Goal: Obtain resource: Obtain resource

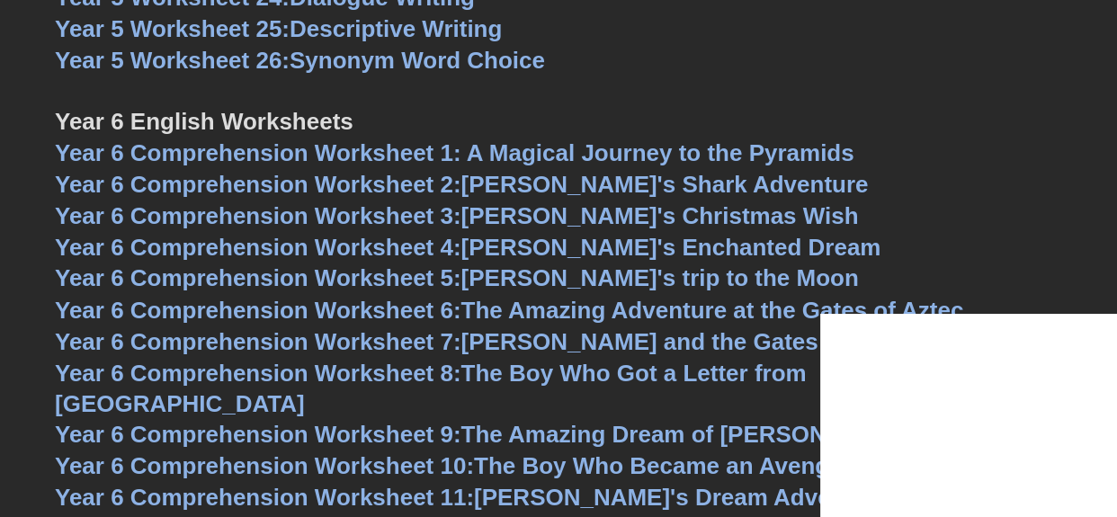
scroll to position [8892, 0]
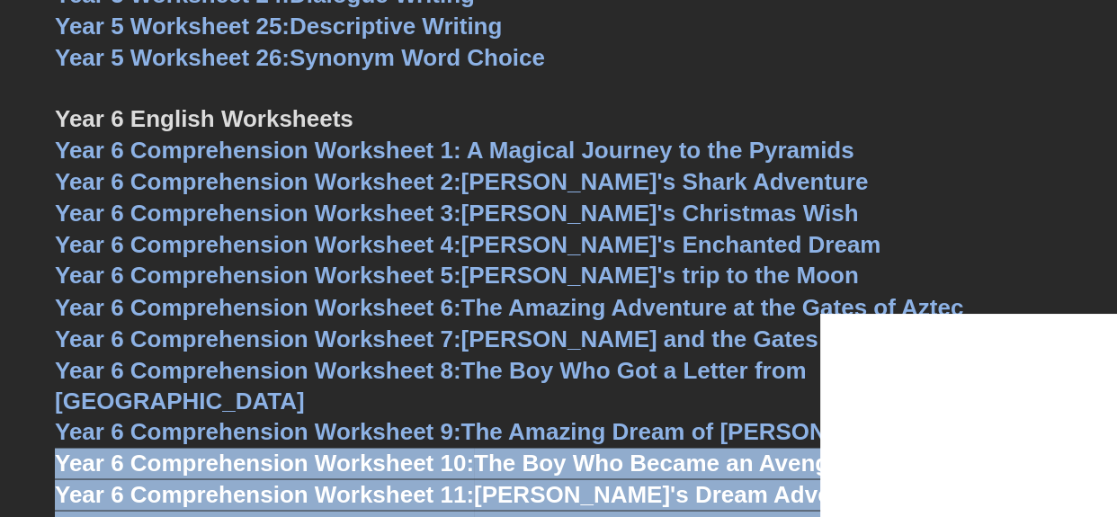
drag, startPoint x: 52, startPoint y: 424, endPoint x: 882, endPoint y: 315, distance: 837.1
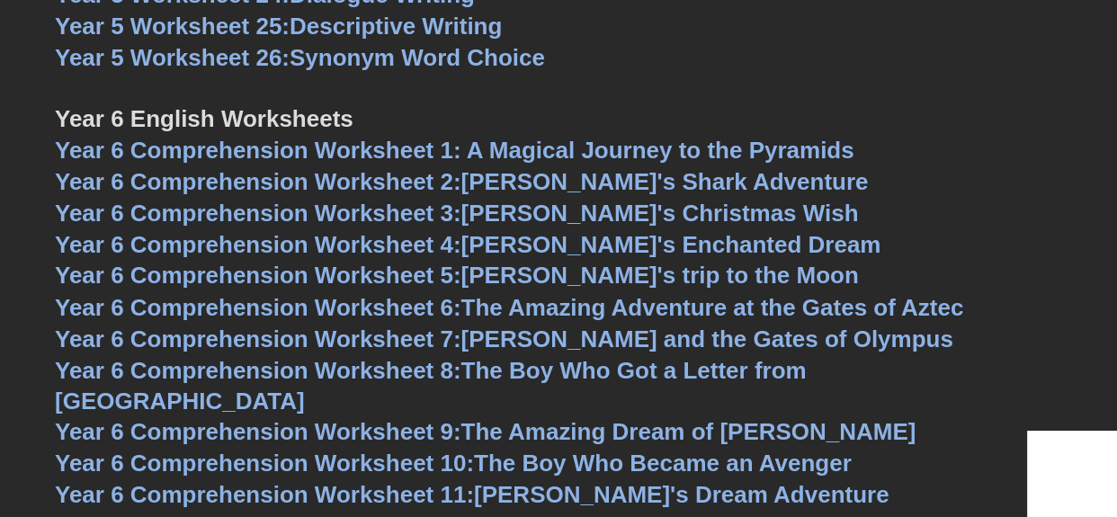
drag, startPoint x: 12, startPoint y: 387, endPoint x: 21, endPoint y: 381, distance: 10.5
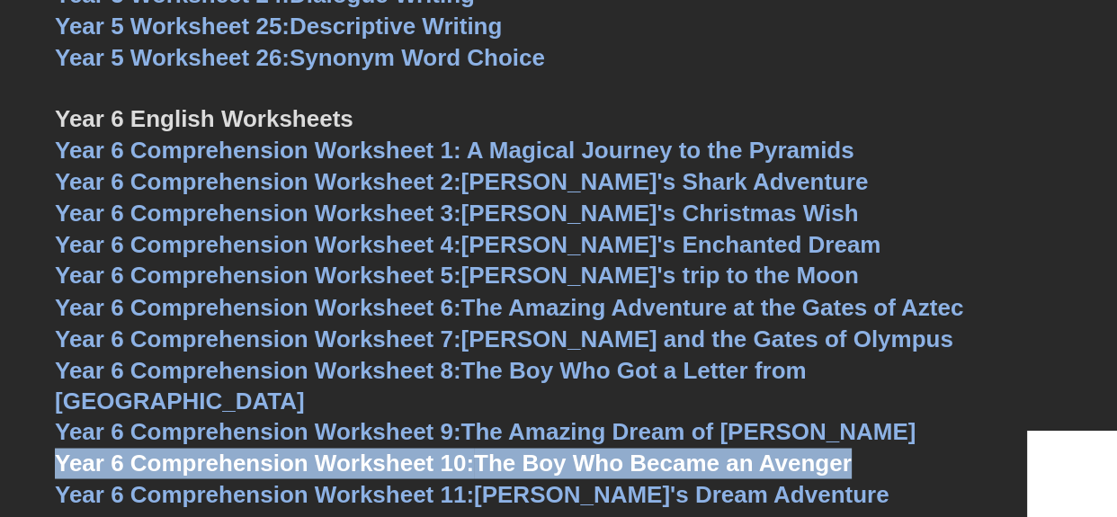
drag, startPoint x: 0, startPoint y: 427, endPoint x: 854, endPoint y: 431, distance: 854.2
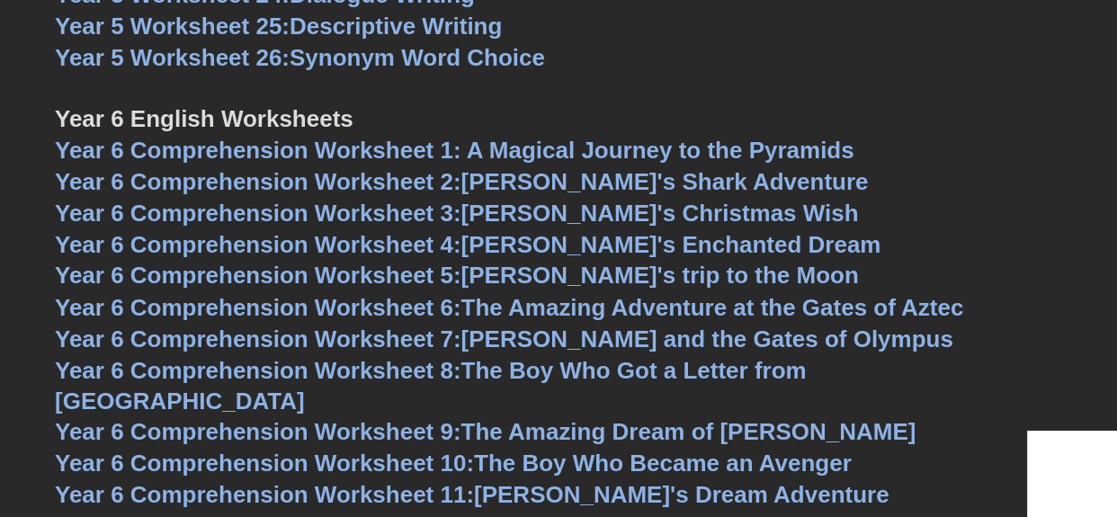
click at [1001, 259] on h3 "Year 6 Comprehension Worksheet 4: [PERSON_NAME]'s Enchanted Dream" at bounding box center [558, 245] width 1007 height 31
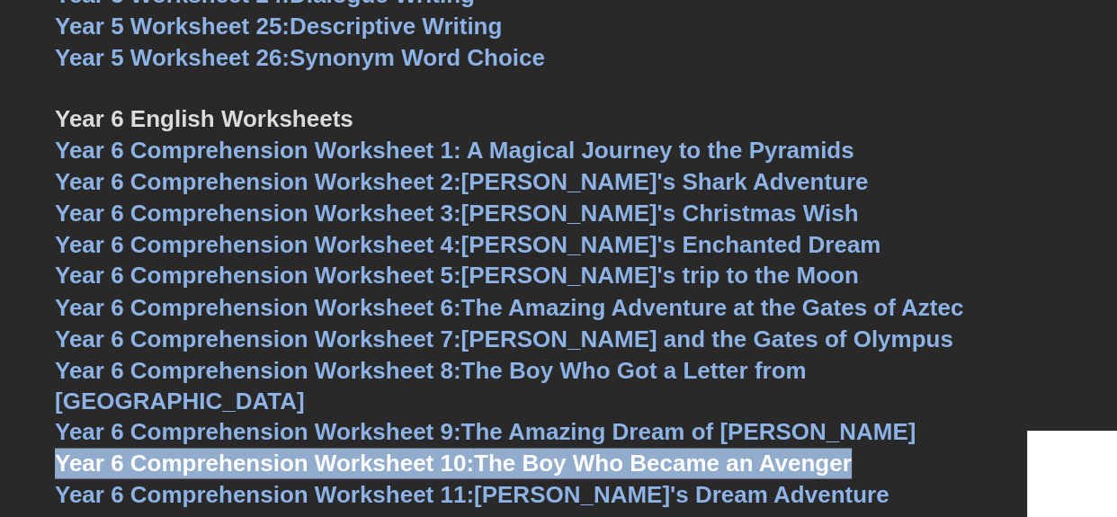
copy link "Year 6 Comprehension Worksheet 10: The Boy Who Became an Avenger"
drag, startPoint x: 858, startPoint y: 434, endPoint x: 351, endPoint y: 128, distance: 592.6
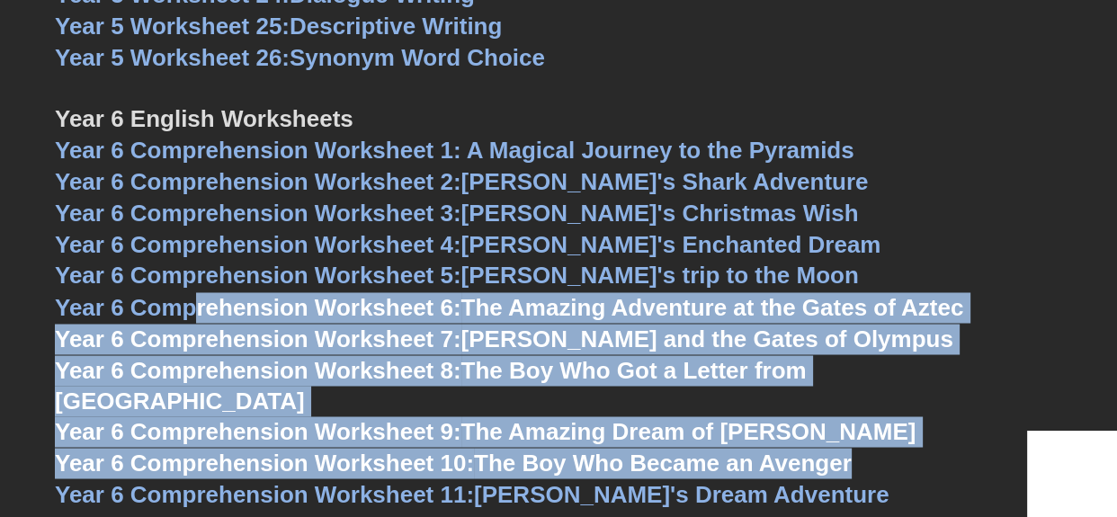
click at [1033, 120] on h3 "Year 6 English Worksheets" at bounding box center [558, 105] width 1007 height 61
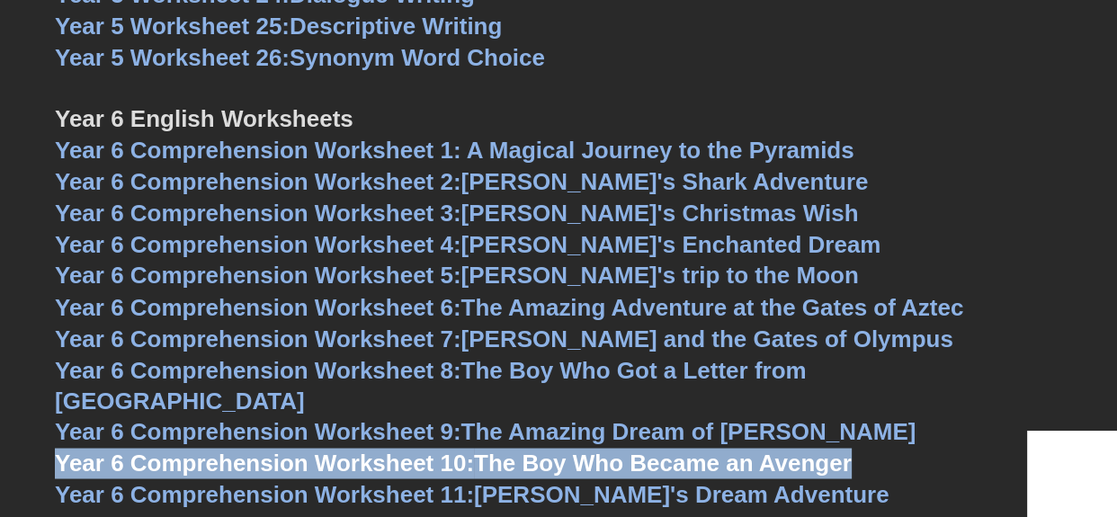
copy link "Year 6 Comprehension Worksheet 10: The Boy Who Became an Avenger"
drag, startPoint x: 44, startPoint y: 423, endPoint x: 870, endPoint y: 437, distance: 826.4
click at [56, 480] on span "Year 6 Comprehension Worksheet 11:" at bounding box center [264, 493] width 419 height 27
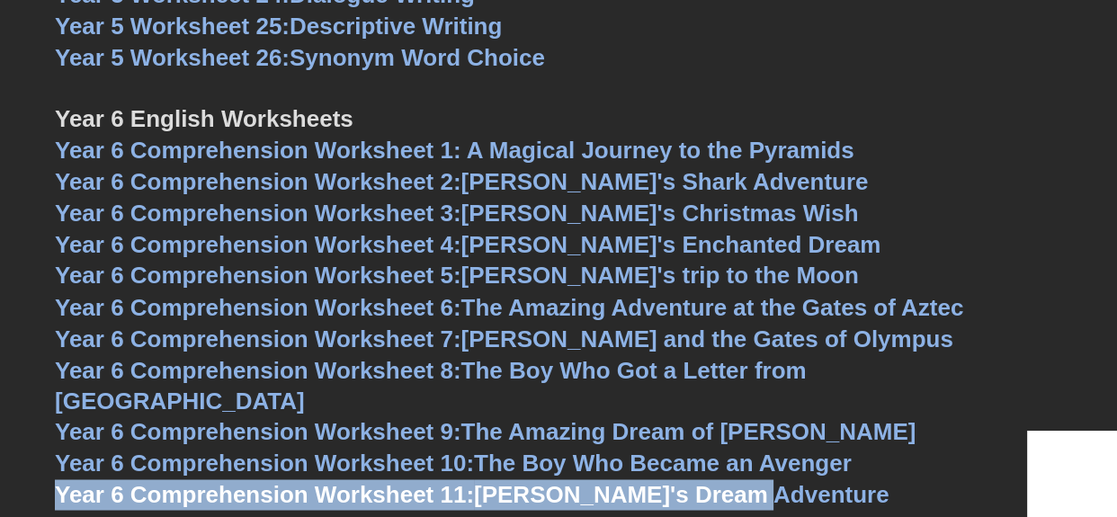
copy link "Year 6 Comprehension Worksheet 11: [PERSON_NAME]'s Dream Adventure"
drag, startPoint x: 49, startPoint y: 457, endPoint x: 899, endPoint y: 82, distance: 929.6
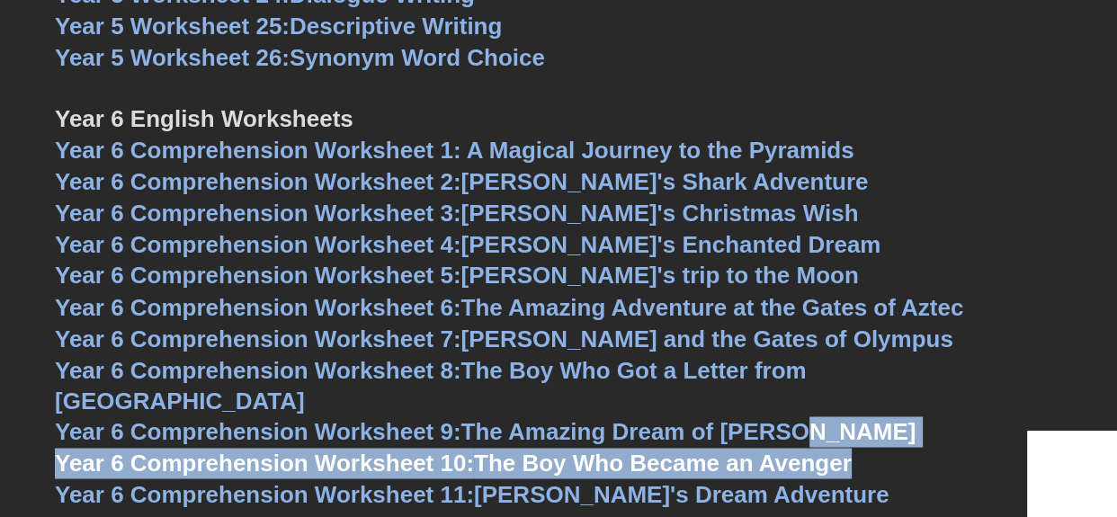
drag, startPoint x: 767, startPoint y: 467, endPoint x: 735, endPoint y: 464, distance: 31.6
click at [764, 479] on h3 "Year 6 Comprehension Worksheet 11: [PERSON_NAME]'s Dream Adventure" at bounding box center [558, 494] width 1007 height 31
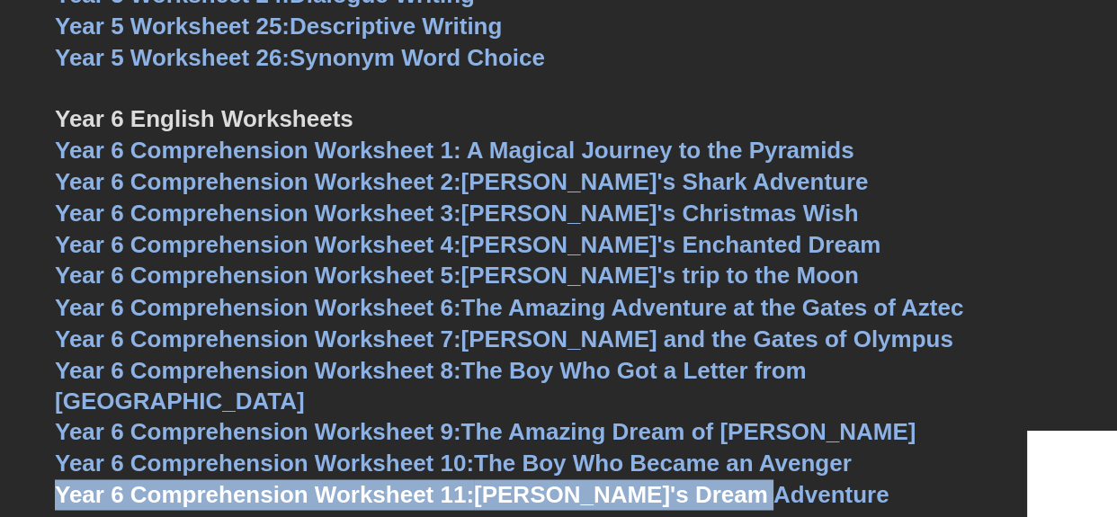
copy link "Year 6 Comprehension Worksheet 11: [PERSON_NAME]'s Dream Adventure"
drag, startPoint x: 735, startPoint y: 464, endPoint x: 223, endPoint y: 374, distance: 520.3
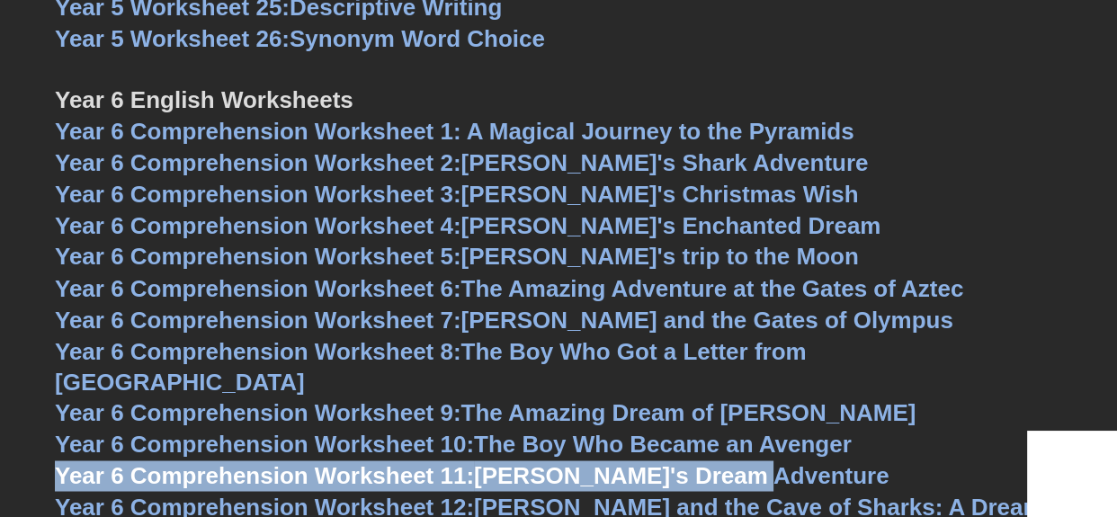
scroll to position [8919, 0]
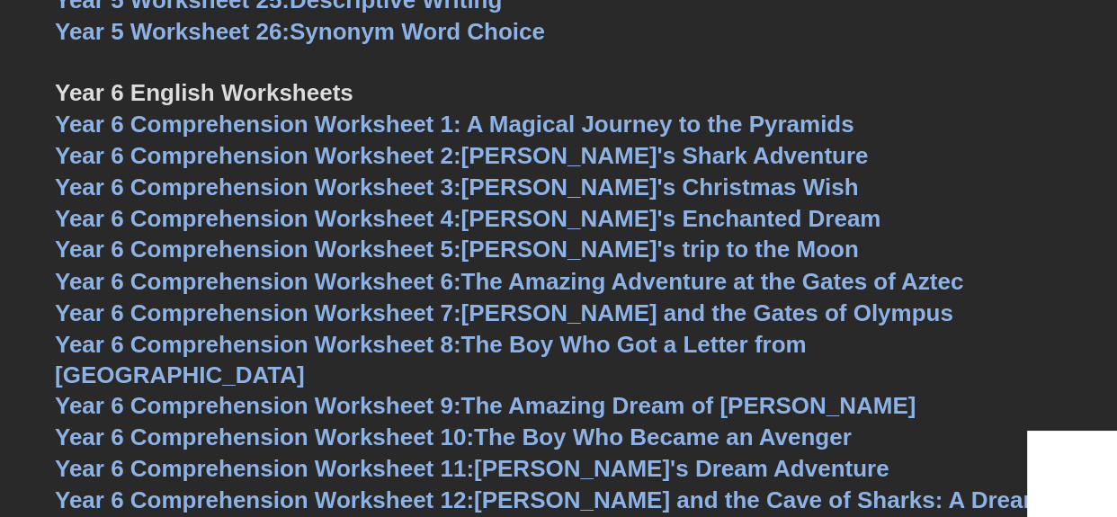
drag, startPoint x: 49, startPoint y: 460, endPoint x: 8, endPoint y: 468, distance: 42.1
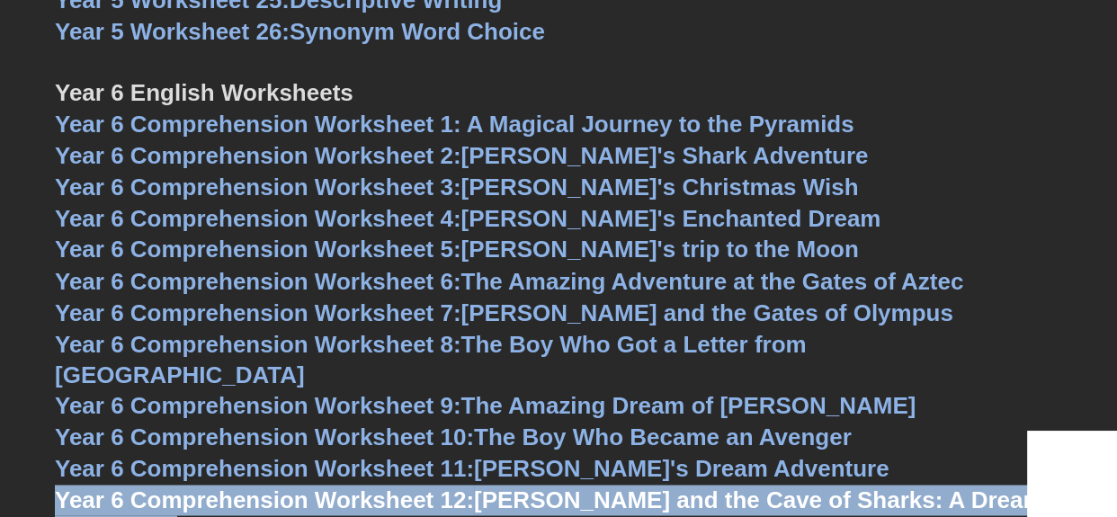
copy link "Year 6 Comprehension Worksheet 12: [PERSON_NAME] and the Cave of Sharks: A Drea…"
drag, startPoint x: 49, startPoint y: 465, endPoint x: 1027, endPoint y: 472, distance: 978.3
click at [934, 422] on h3 "Year 6 Comprehension Worksheet 10: The Boy Who Became an Avenger" at bounding box center [558, 437] width 1007 height 31
copy link "Year 6 Comprehension Worksheet 12: [PERSON_NAME] and the Cave of Sharks: A Drea…"
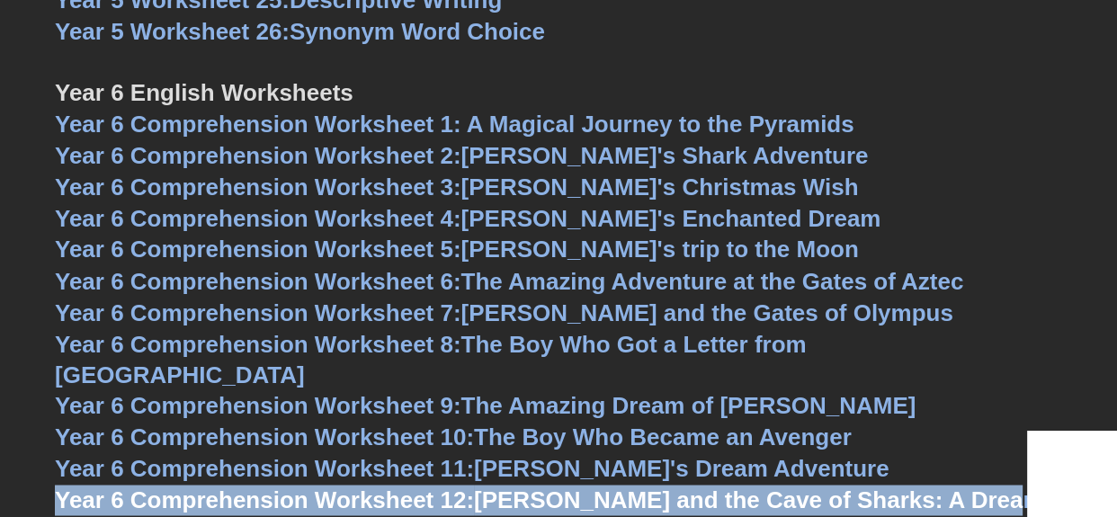
drag, startPoint x: 40, startPoint y: 463, endPoint x: 1025, endPoint y: 475, distance: 984.6
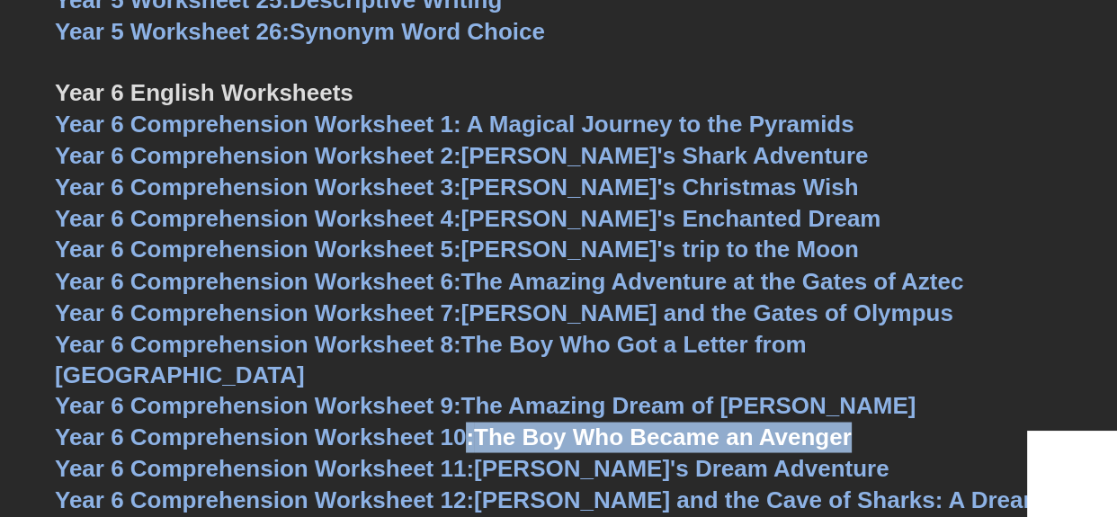
drag, startPoint x: 857, startPoint y: 406, endPoint x: 206, endPoint y: 394, distance: 651.1
click at [333, 422] on h3 "Year 6 Comprehension Worksheet 10: The Boy Who Became an Avenger" at bounding box center [558, 437] width 1007 height 31
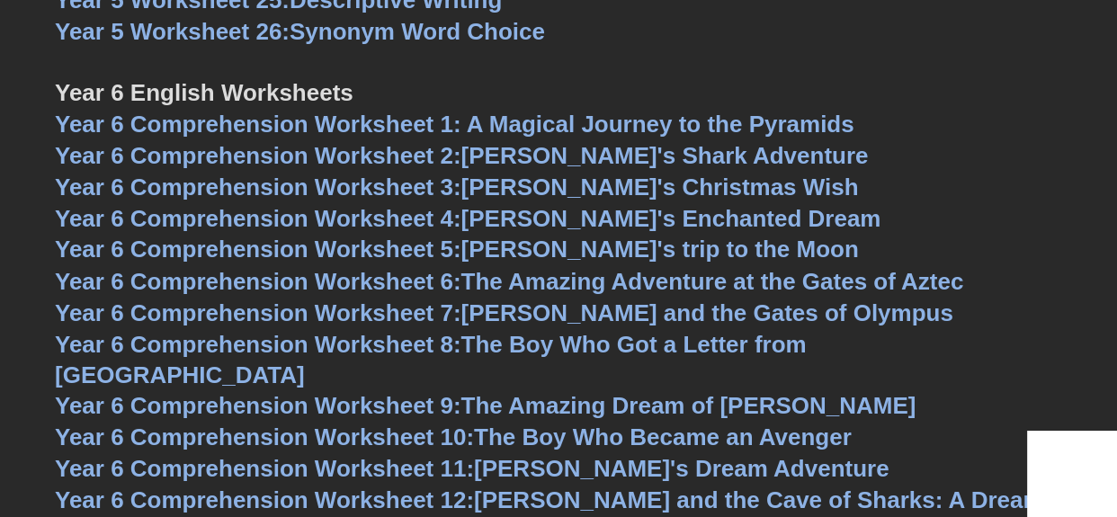
drag, startPoint x: 12, startPoint y: 392, endPoint x: 36, endPoint y: 397, distance: 24.9
drag, startPoint x: 54, startPoint y: 400, endPoint x: 450, endPoint y: 396, distance: 396.5
click at [450, 423] on span "Year 6 Comprehension Worksheet 10:" at bounding box center [264, 436] width 419 height 27
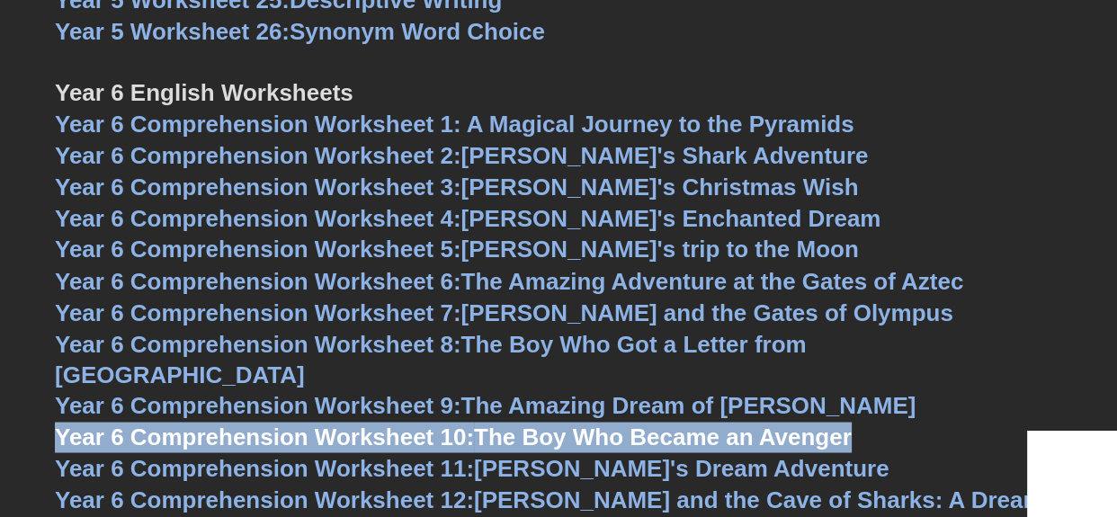
drag, startPoint x: 37, startPoint y: 395, endPoint x: 896, endPoint y: 421, distance: 860.0
click at [473, 423] on span "Year 6 Comprehension Worksheet 10:" at bounding box center [264, 436] width 419 height 27
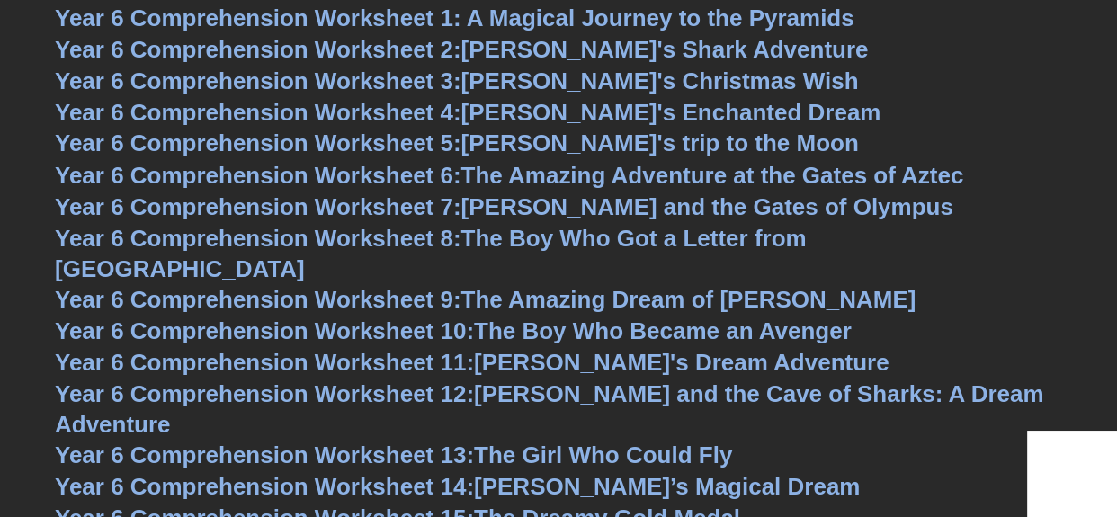
scroll to position [9041, 0]
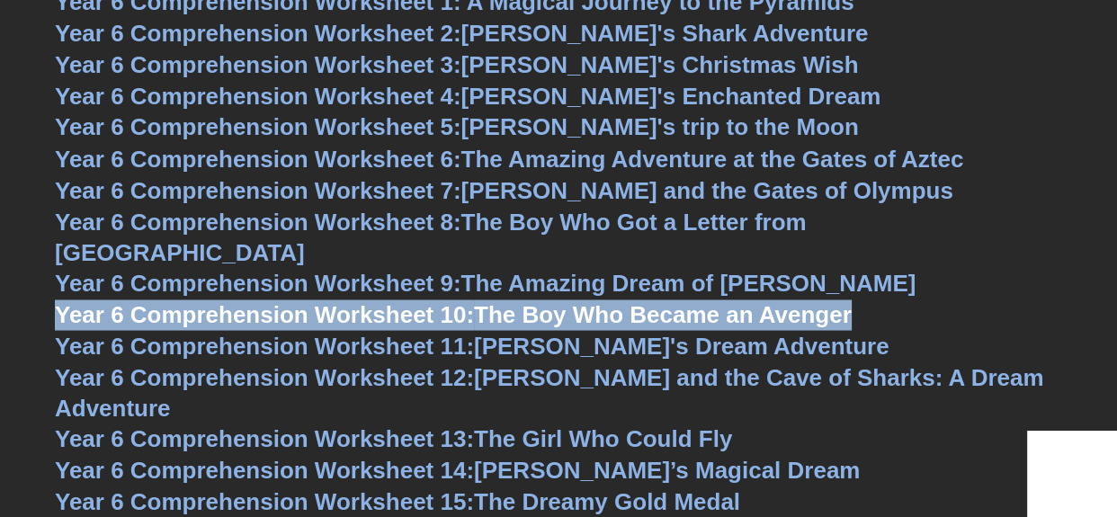
drag, startPoint x: 862, startPoint y: 281, endPoint x: 51, endPoint y: 284, distance: 811.0
click at [450, 300] on span "Year 6 Comprehension Worksheet 10:" at bounding box center [264, 313] width 419 height 27
click at [470, 300] on span "Year 6 Comprehension Worksheet 10:" at bounding box center [264, 313] width 419 height 27
